Goal: Task Accomplishment & Management: Complete application form

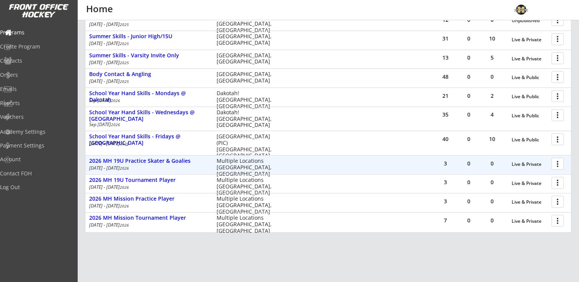
scroll to position [221, 0]
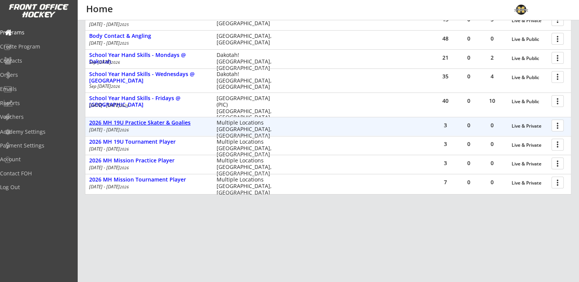
click at [175, 121] on div "2026 MH 19U Practice Skater & Goalies" at bounding box center [148, 123] width 119 height 7
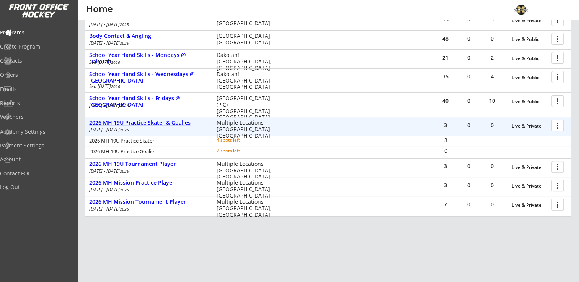
click at [176, 121] on div "2026 MH 19U Practice Skater & Goalies" at bounding box center [148, 123] width 119 height 7
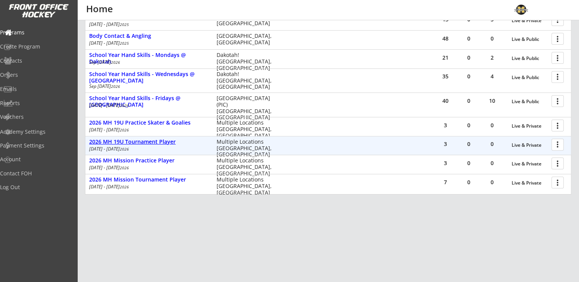
click at [166, 142] on div "2026 MH 19U Tournament Player" at bounding box center [148, 142] width 119 height 7
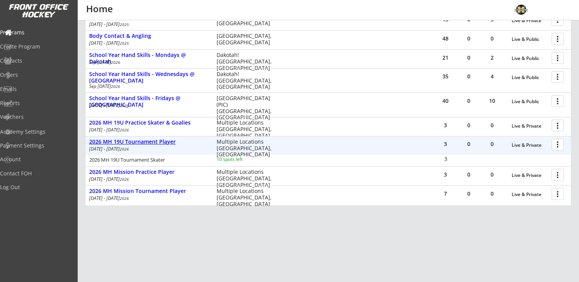
click at [166, 142] on div "2026 MH 19U Tournament Player" at bounding box center [148, 142] width 119 height 7
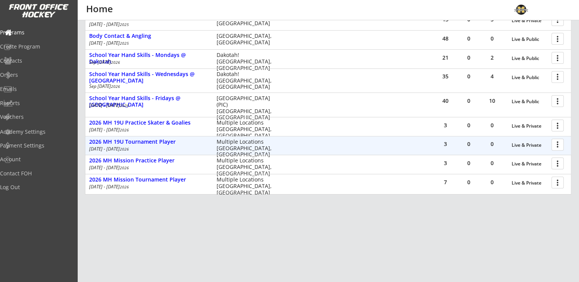
click at [568, 143] on div "3 0 0 Live & Private more_vert" at bounding box center [502, 146] width 137 height 18
click at [560, 144] on div at bounding box center [558, 144] width 13 height 13
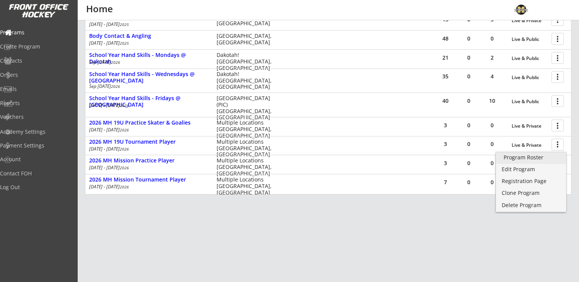
click at [553, 156] on div "Program Roster" at bounding box center [530, 157] width 55 height 5
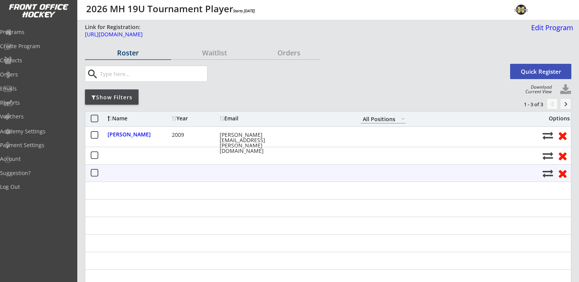
select select ""All Positions""
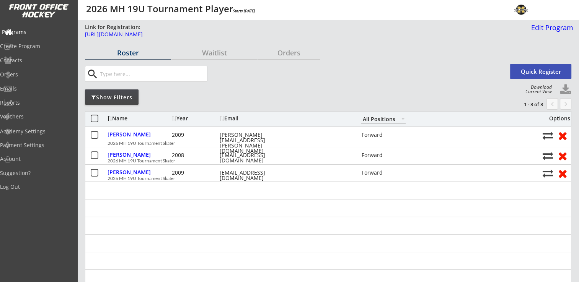
click at [30, 33] on div "Programs" at bounding box center [36, 31] width 69 height 5
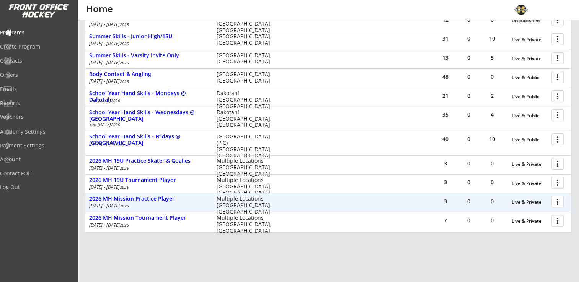
scroll to position [221, 0]
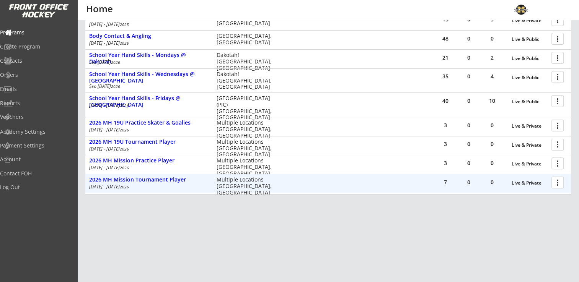
click at [555, 183] on div at bounding box center [558, 182] width 13 height 13
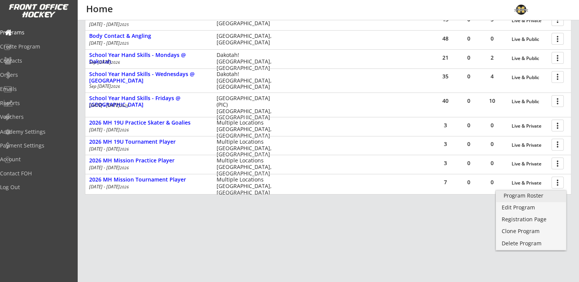
click at [544, 198] on div "Program Roster" at bounding box center [530, 195] width 55 height 5
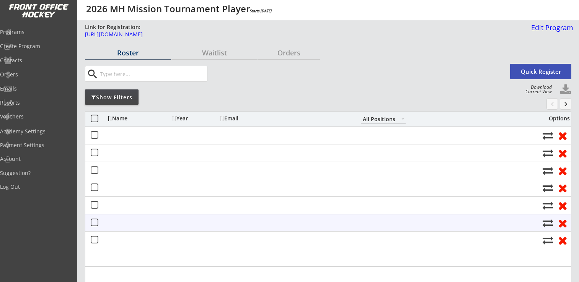
select select ""All Positions""
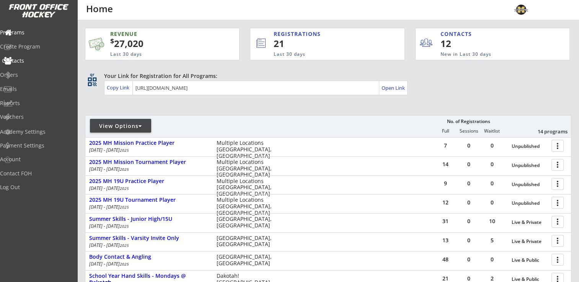
click at [28, 62] on div "Contacts" at bounding box center [36, 60] width 69 height 5
select select ""Players""
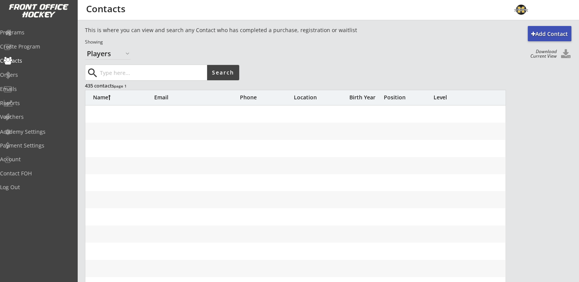
click at [116, 68] on input "input" at bounding box center [152, 72] width 109 height 15
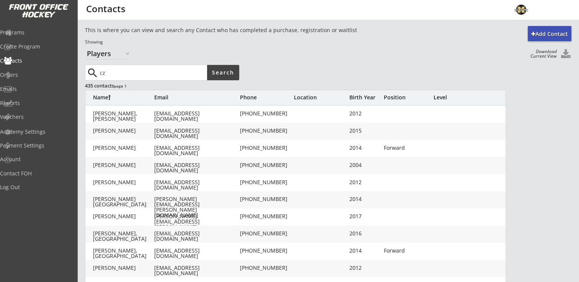
type input "c"
type input "[PERSON_NAME]"
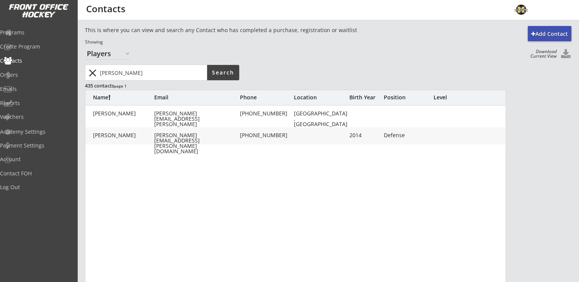
click at [117, 133] on div "[PERSON_NAME]" at bounding box center [123, 135] width 61 height 5
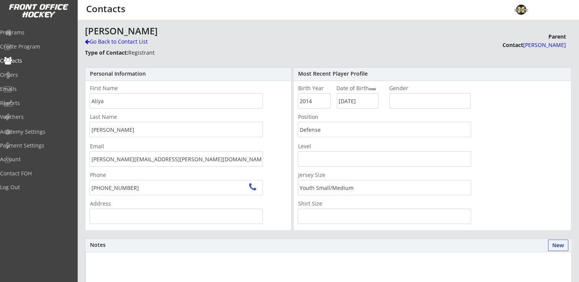
type input "[PERSON_NAME][STREET_ADDRESS]"
click at [103, 41] on div "Go Back to Contact List" at bounding box center [134, 42] width 98 height 8
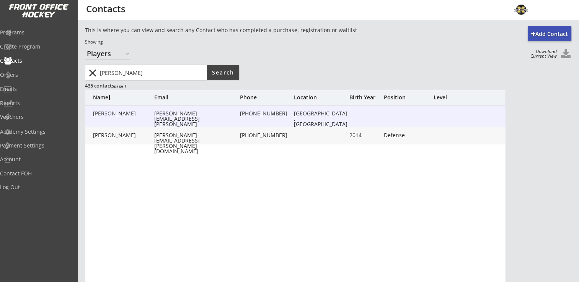
click at [168, 116] on div "[PERSON_NAME][EMAIL_ADDRESS][PERSON_NAME][DOMAIN_NAME]" at bounding box center [196, 121] width 84 height 21
type input "[PERSON_NAME]"
type input "[PERSON_NAME][EMAIL_ADDRESS][PERSON_NAME][DOMAIN_NAME]"
type input "[PHONE_NUMBER]"
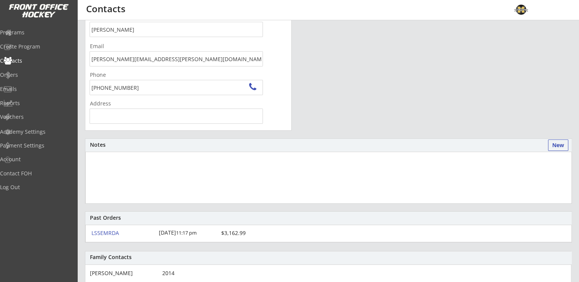
scroll to position [1, 0]
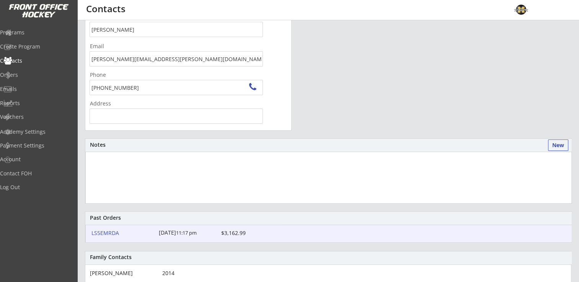
click at [112, 231] on div "LS5EMRDA" at bounding box center [122, 233] width 63 height 5
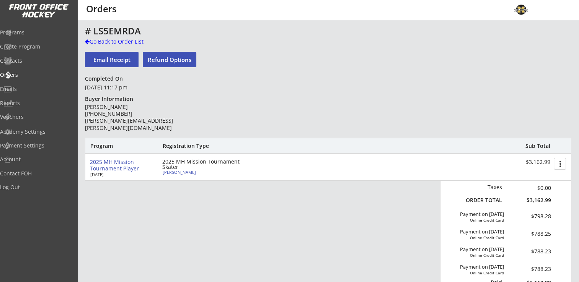
click at [172, 172] on div "[PERSON_NAME]" at bounding box center [205, 172] width 85 height 4
select select ""Defense""
select select ""Youth Small/Medium""
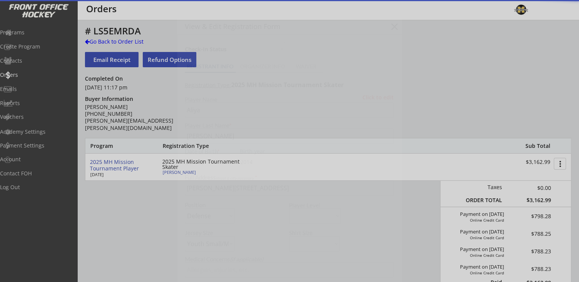
type input "4, 2, 8"
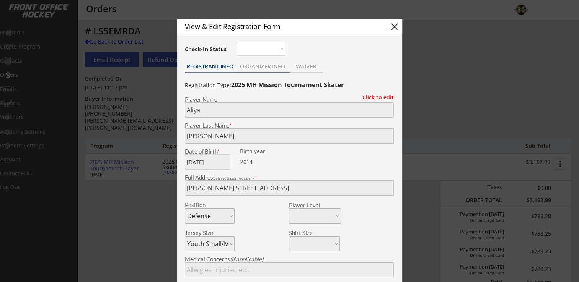
click at [251, 68] on div "ORGANIZER INFO" at bounding box center [263, 66] width 54 height 5
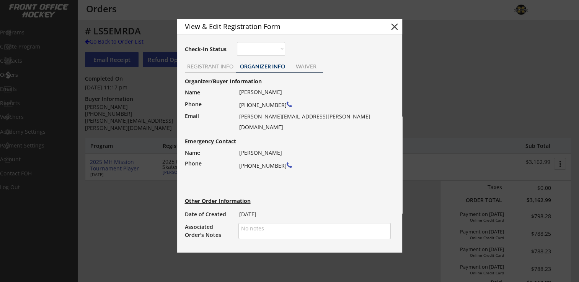
click at [303, 67] on div "WAIVER" at bounding box center [306, 66] width 33 height 5
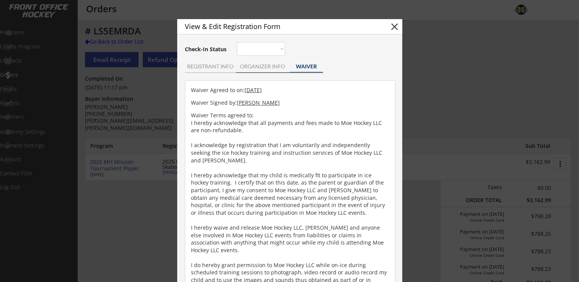
click at [272, 69] on div "ORGANIZER INFO" at bounding box center [263, 66] width 54 height 5
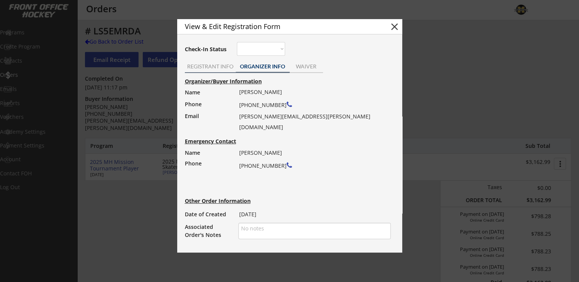
click at [209, 70] on div "REGISTRANT INFO" at bounding box center [210, 67] width 51 height 11
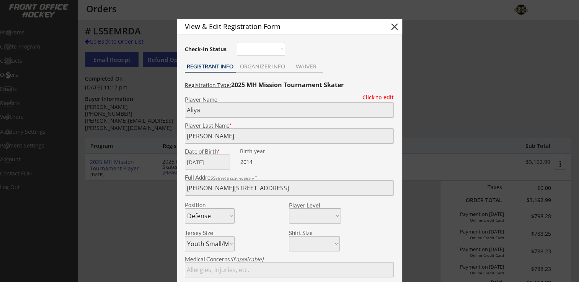
click at [392, 31] on button "close" at bounding box center [394, 26] width 11 height 11
select select ""PLACEHOLDER_1427118222253""
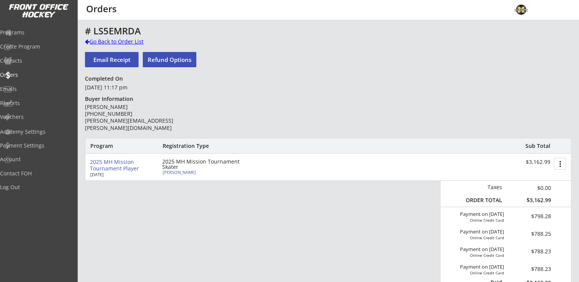
click at [124, 43] on div "Go Back to Order List" at bounding box center [124, 42] width 79 height 8
